Goal: Find specific page/section: Find specific page/section

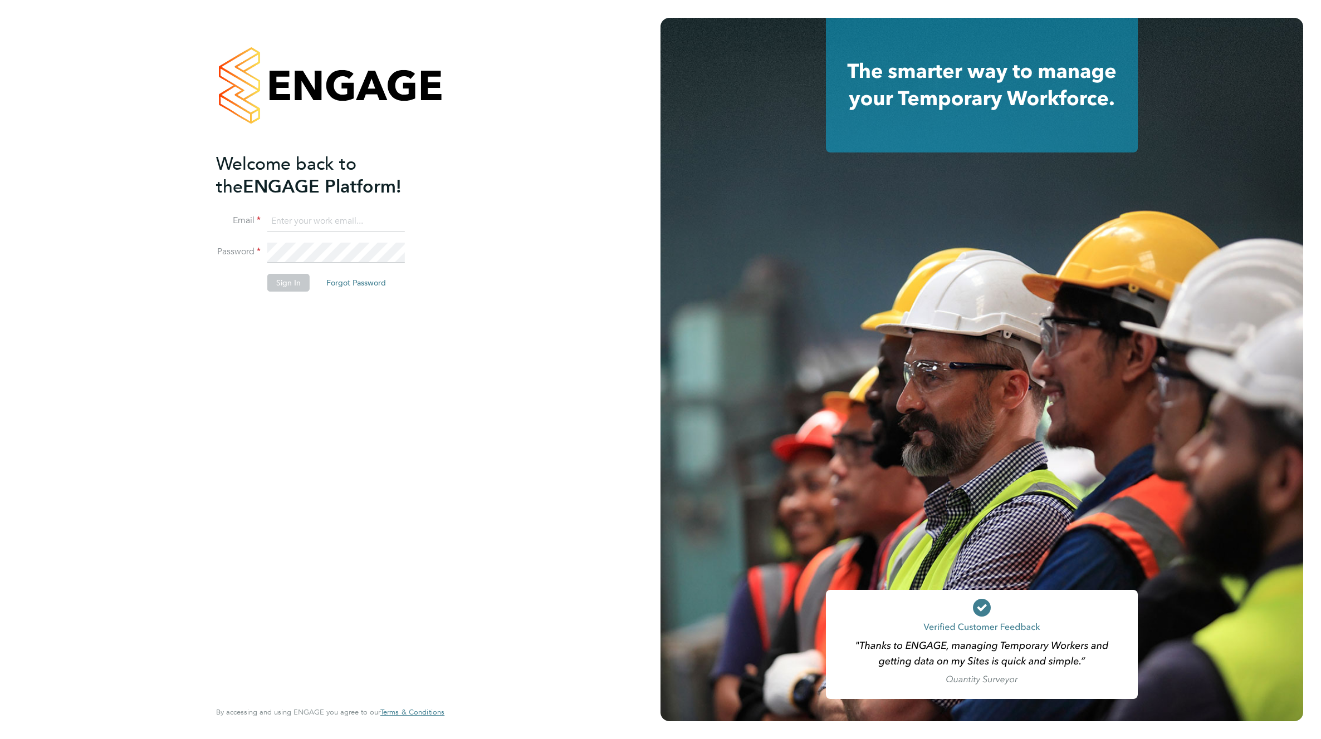
type input "supportuser4@engagetech.com"
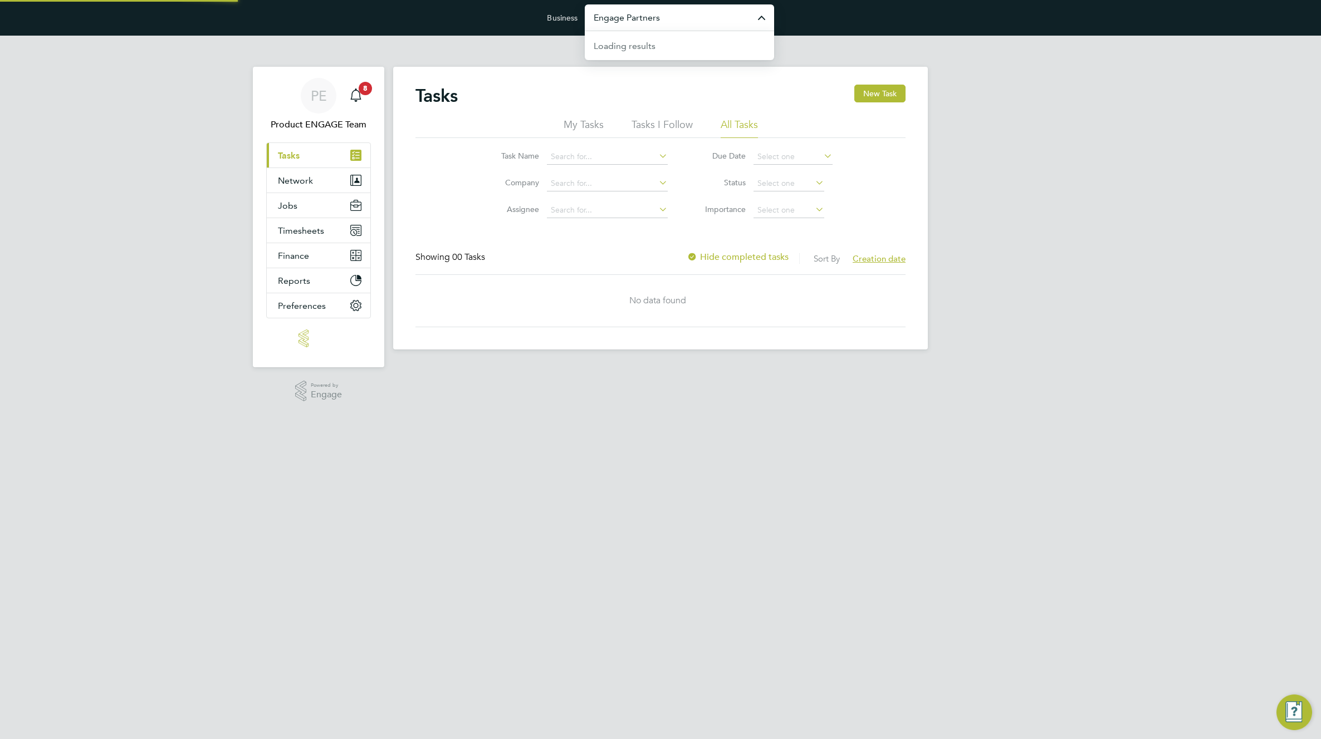
click at [668, 23] on input "Engage Partners" at bounding box center [679, 17] width 189 height 26
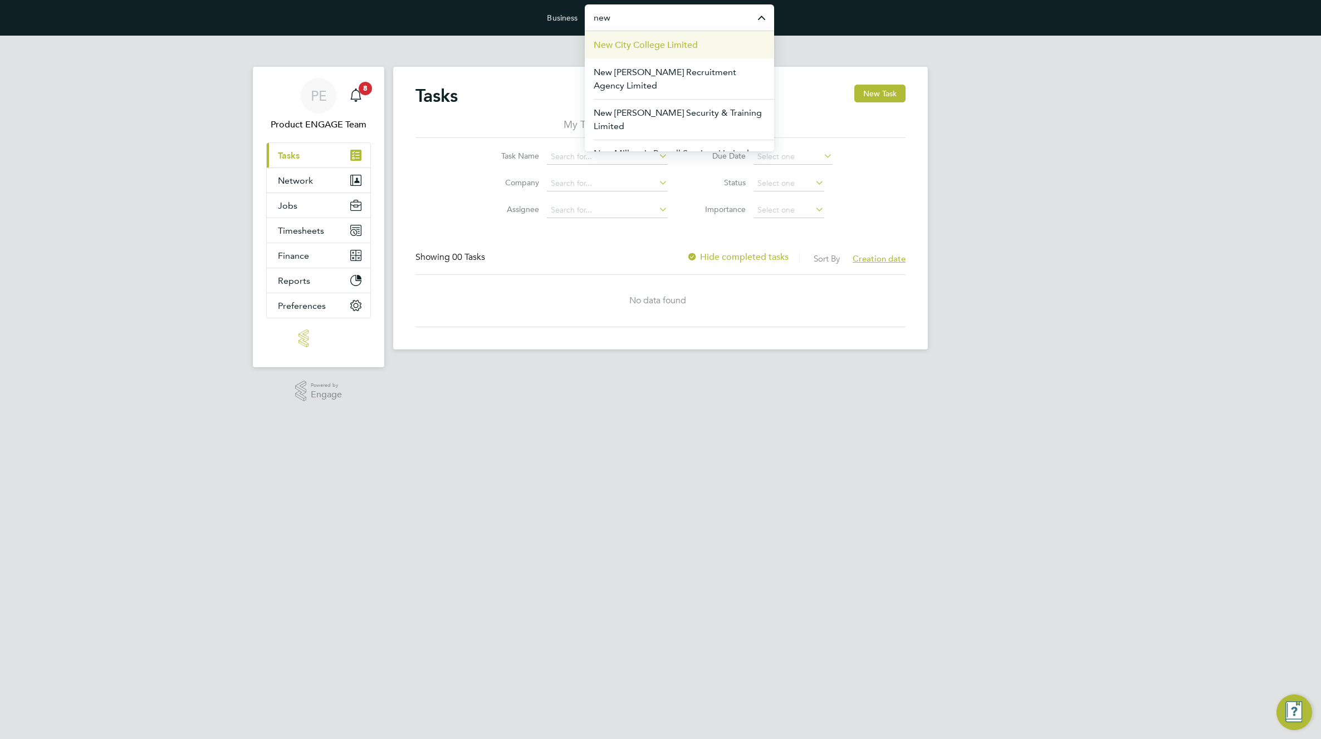
click at [673, 50] on span "New City College Limited" at bounding box center [645, 44] width 104 height 13
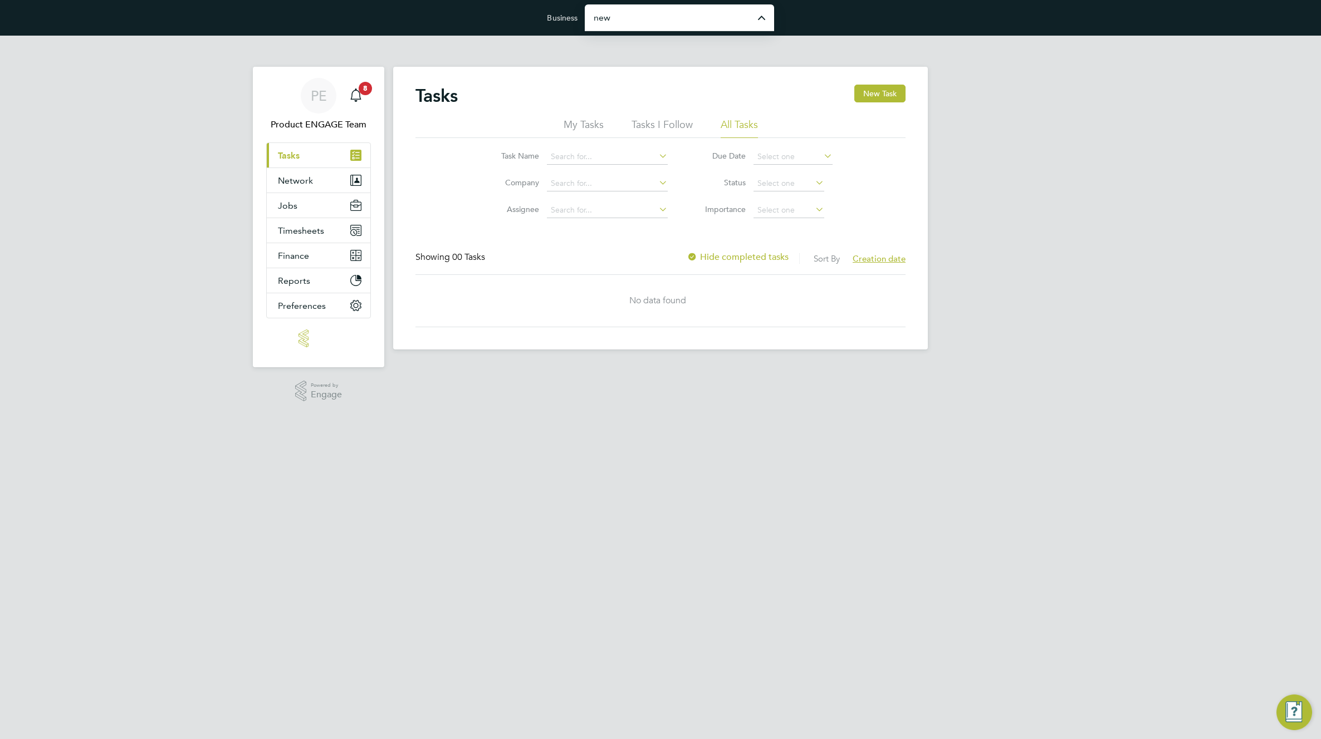
type input "New City College Limited"
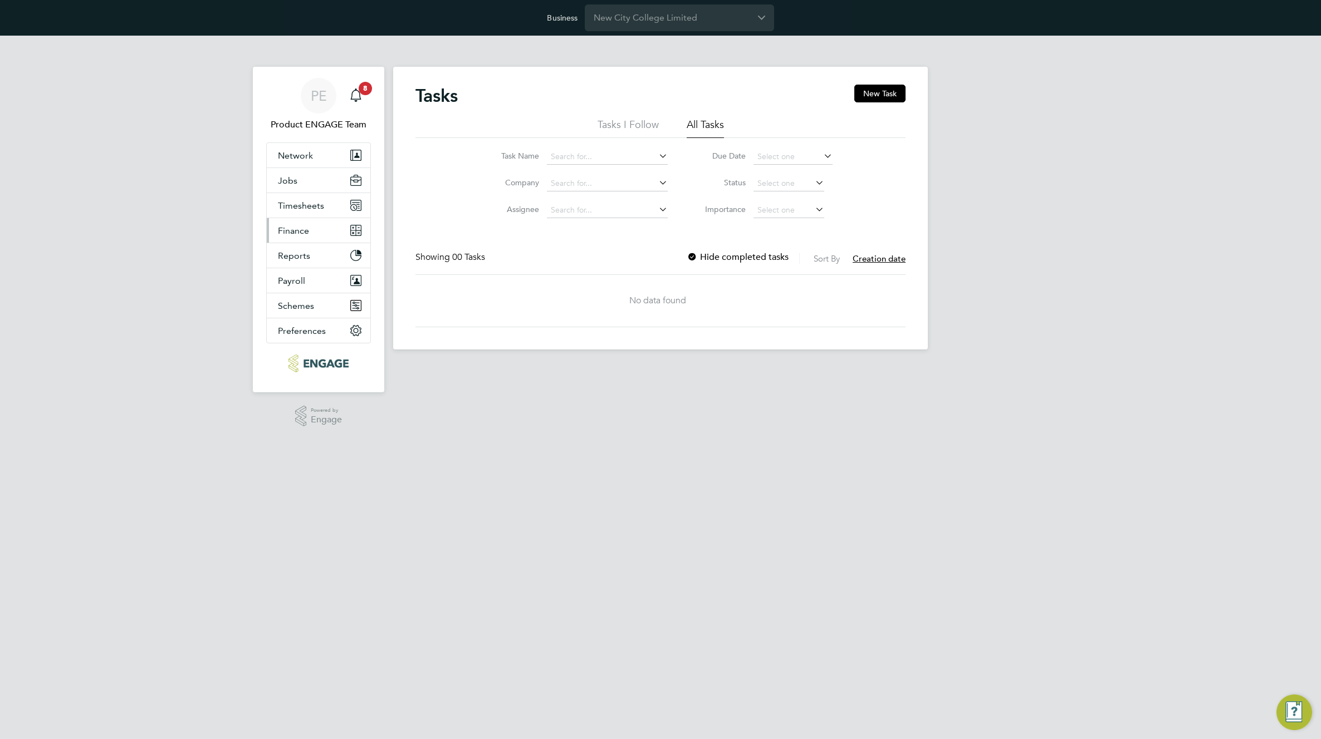
click at [287, 233] on span "Finance" at bounding box center [293, 230] width 31 height 11
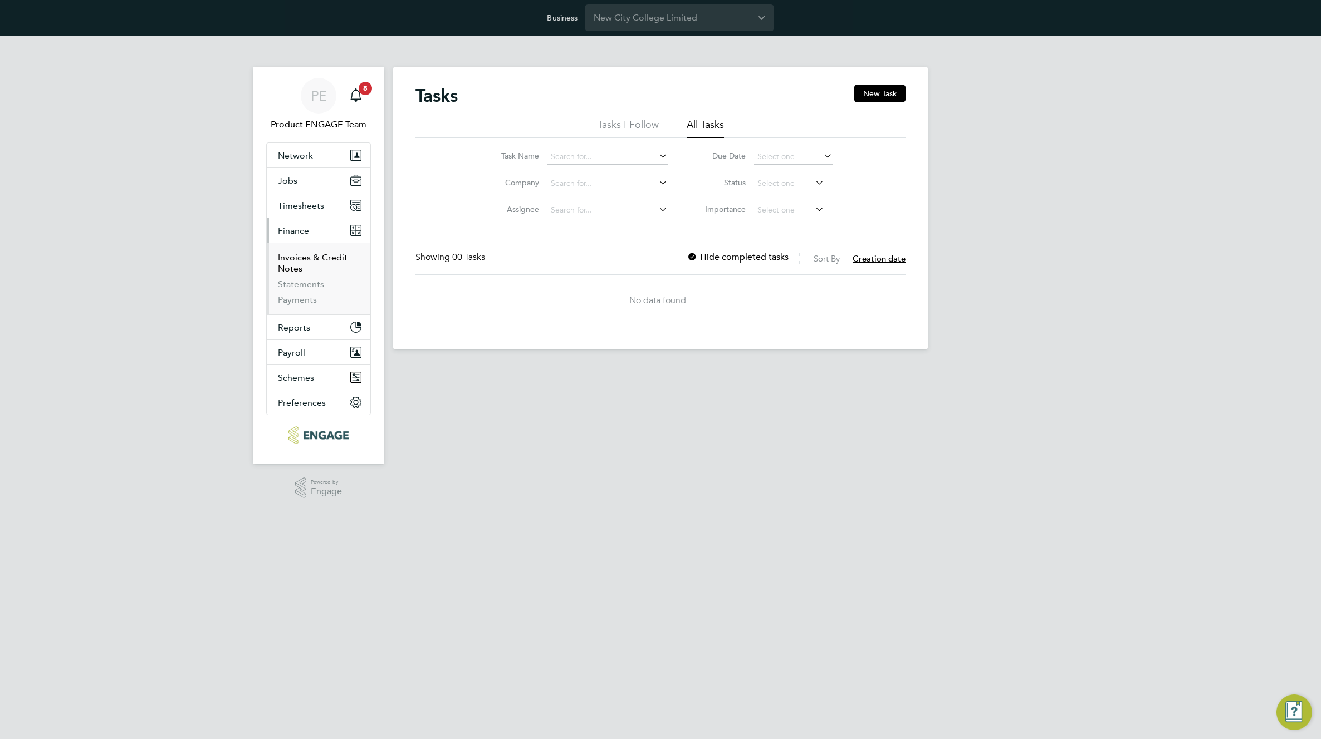
click at [279, 263] on link "Invoices & Credit Notes" at bounding box center [313, 263] width 70 height 22
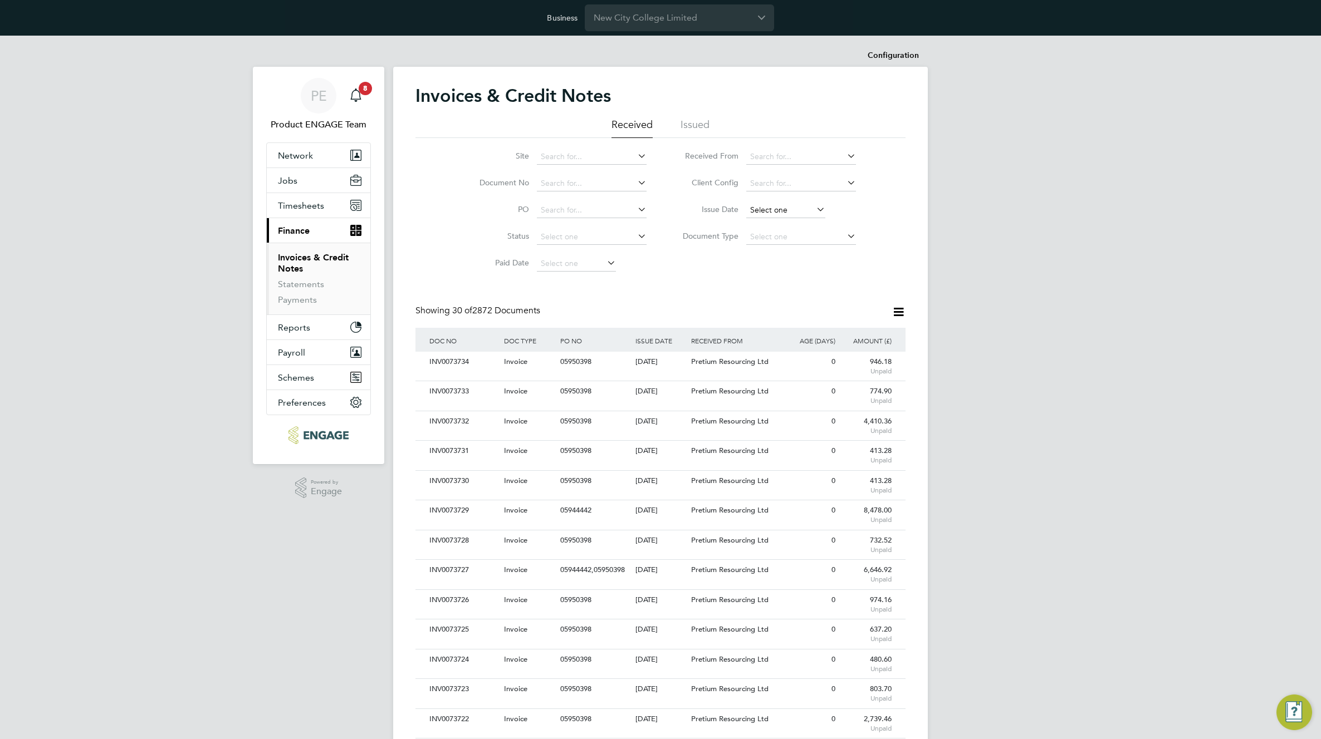
click at [805, 217] on div "Configuration Configuration Invoices & Credit Notes Received Issued Site Docume…" at bounding box center [660, 673] width 534 height 1256
click at [782, 210] on input at bounding box center [785, 211] width 79 height 16
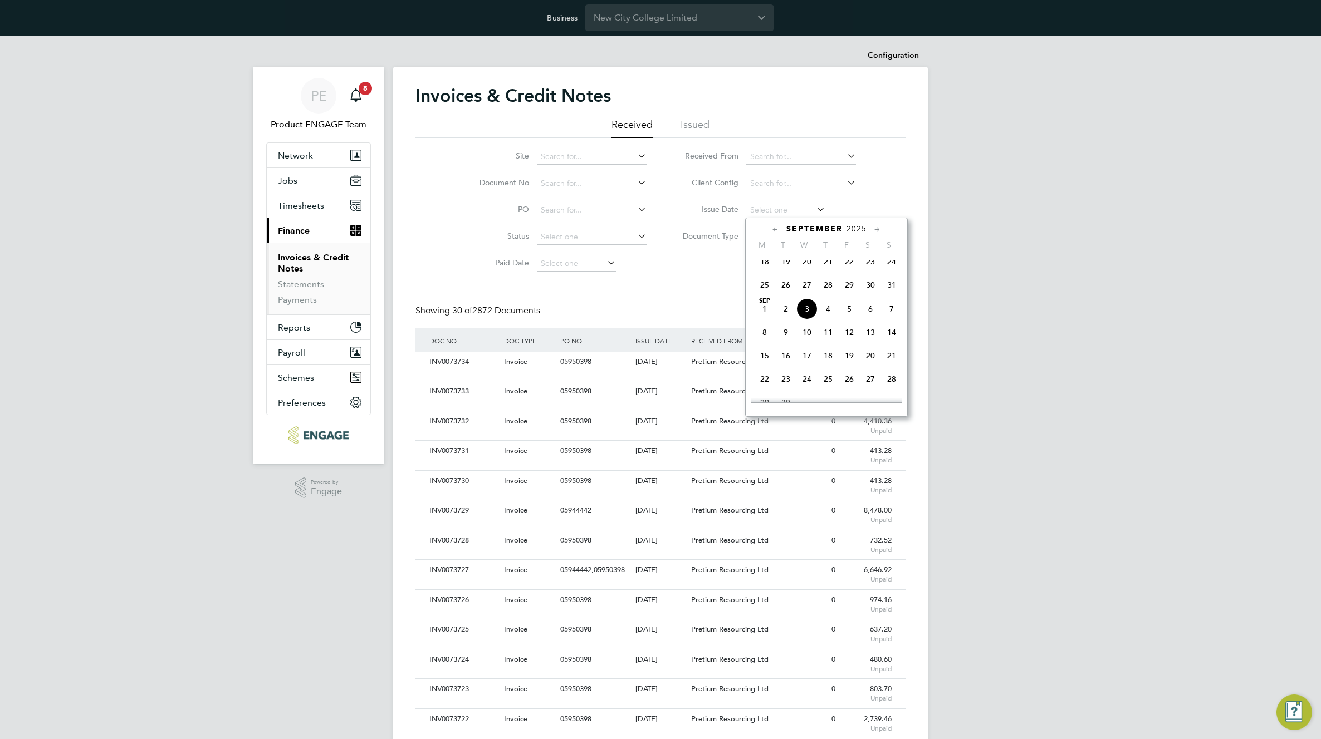
click at [804, 320] on span "3" at bounding box center [806, 308] width 21 height 21
type input "[DATE]"
